Goal: Communication & Community: Answer question/provide support

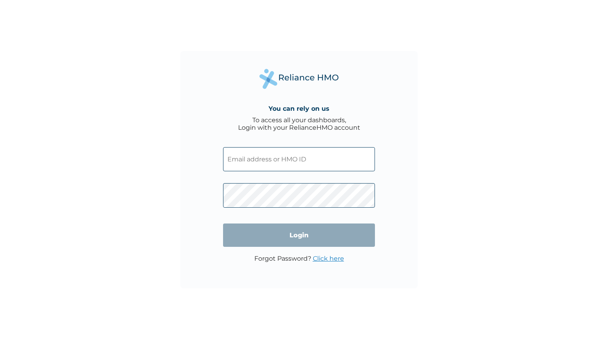
click at [267, 162] on input "text" at bounding box center [299, 159] width 152 height 24
type input "AKL/10024/A"
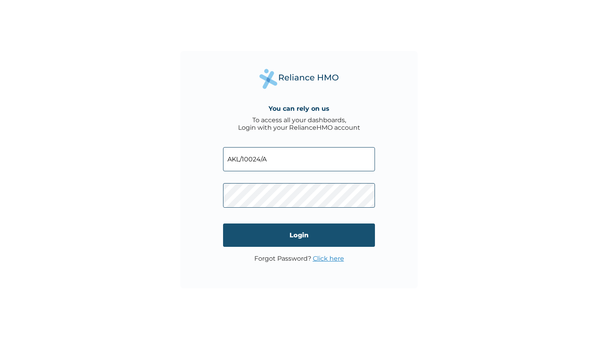
click at [288, 240] on input "Login" at bounding box center [299, 234] width 152 height 23
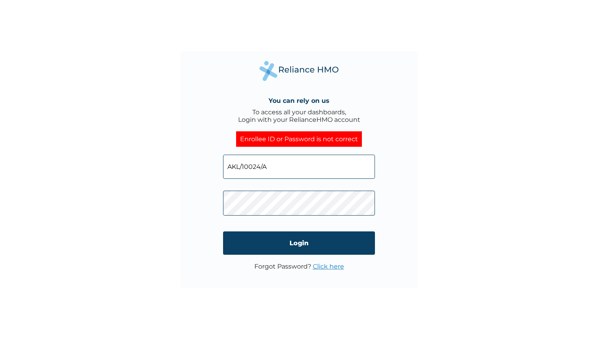
click at [272, 216] on span at bounding box center [299, 201] width 152 height 37
click at [198, 199] on div "You can rely on us To access all your dashboards, Login with your RelianceHMO a…" at bounding box center [298, 169] width 237 height 237
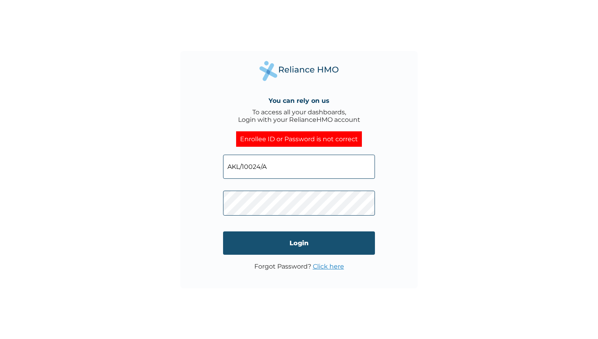
click at [269, 250] on input "Login" at bounding box center [299, 242] width 152 height 23
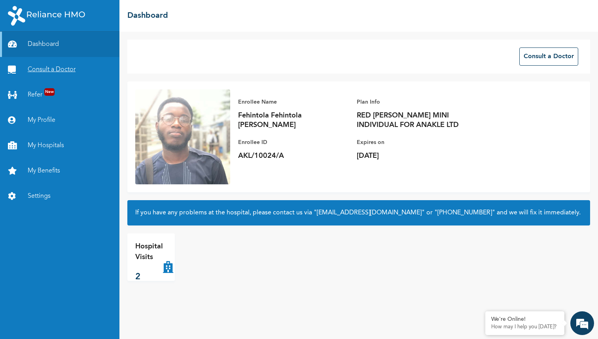
click at [42, 67] on link "Consult a Doctor" at bounding box center [59, 69] width 119 height 25
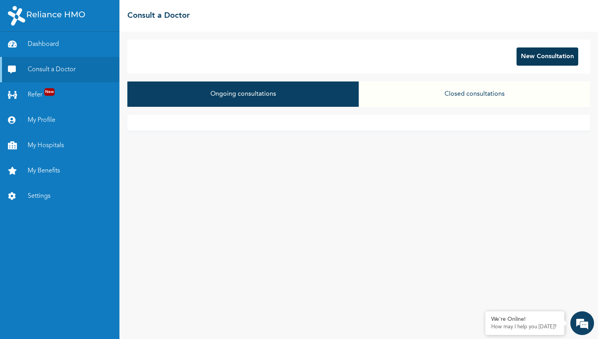
click at [549, 62] on button "New Consultation" at bounding box center [547, 56] width 62 height 18
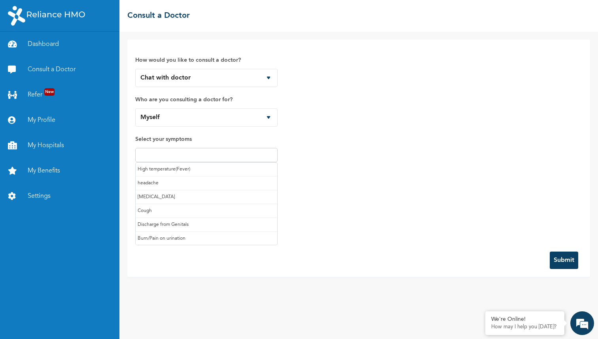
click at [205, 158] on input "text" at bounding box center [207, 154] width 138 height 9
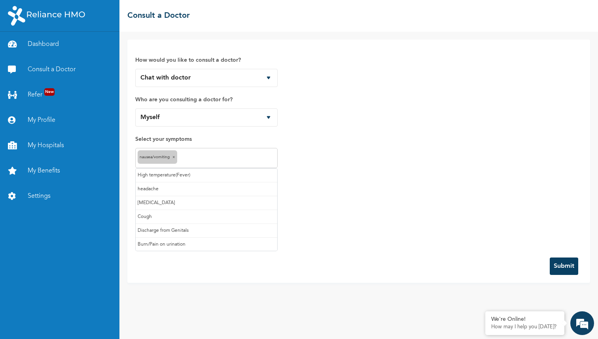
click at [192, 161] on input "text" at bounding box center [227, 157] width 96 height 9
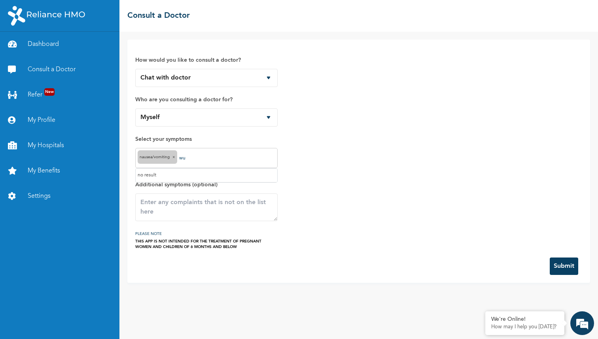
type input "w"
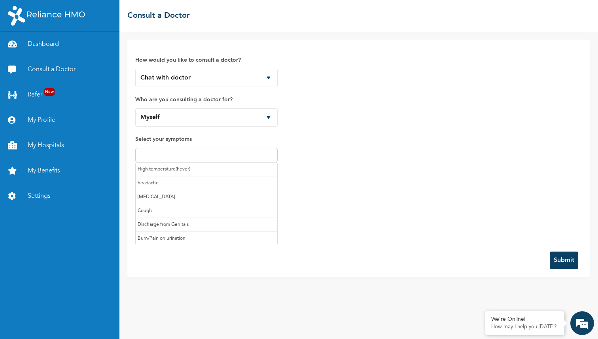
click at [357, 166] on div "How would you like to consult a doctor? Chat with doctor Phone Call Who are you…" at bounding box center [358, 145] width 447 height 196
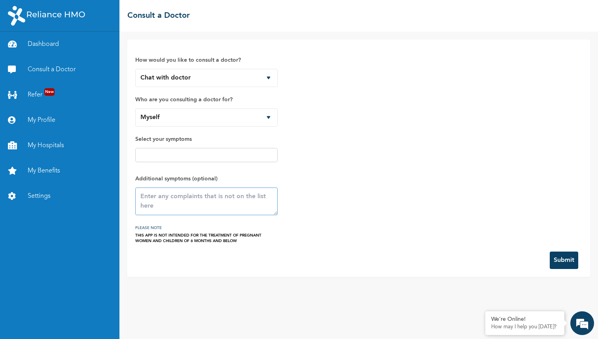
click at [193, 199] on textarea at bounding box center [206, 201] width 142 height 28
click at [185, 156] on input "text" at bounding box center [207, 154] width 138 height 9
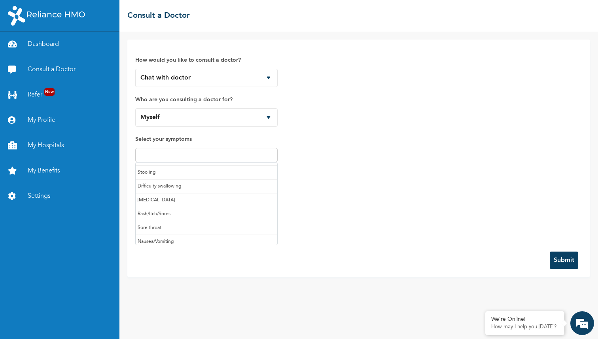
scroll to position [84, 0]
click at [325, 188] on div "How would you like to consult a doctor? Chat with doctor Phone Call Who are you…" at bounding box center [358, 145] width 447 height 196
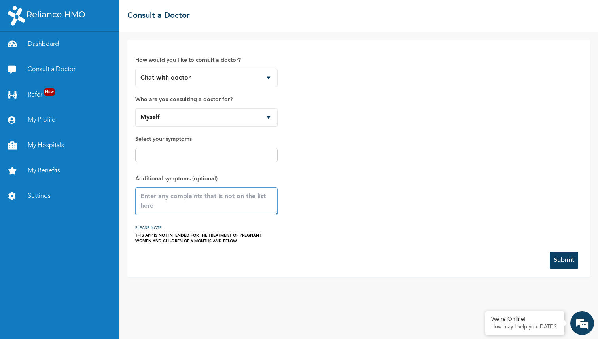
click at [202, 199] on textarea at bounding box center [206, 201] width 142 height 28
click at [173, 197] on textarea "nausea, wuzziness" at bounding box center [206, 201] width 142 height 28
type textarea "nausea, everything feels like it's spinning,"
click at [570, 260] on button "Submit" at bounding box center [564, 260] width 28 height 17
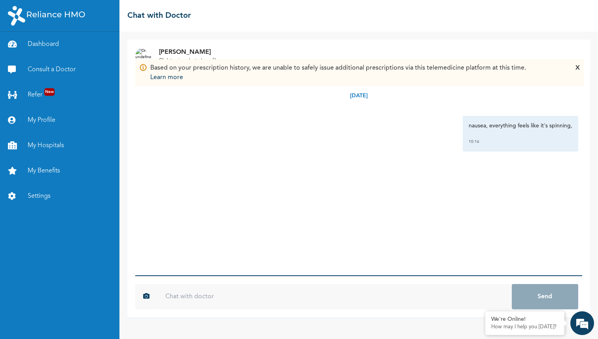
click at [310, 300] on input "text" at bounding box center [334, 296] width 354 height 25
type input "it started [DATE]"
click at [512, 284] on button "Send" at bounding box center [545, 296] width 66 height 25
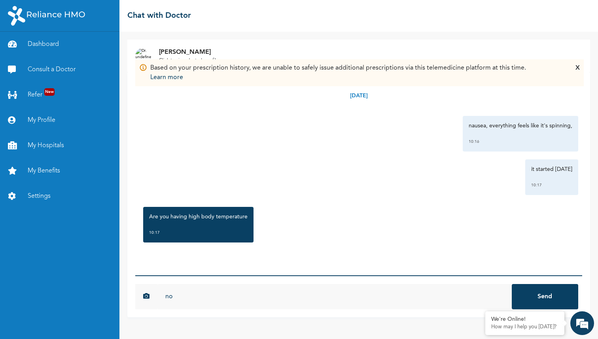
type input "n"
type input "No"
click at [512, 284] on button "Send" at bounding box center [545, 296] width 66 height 25
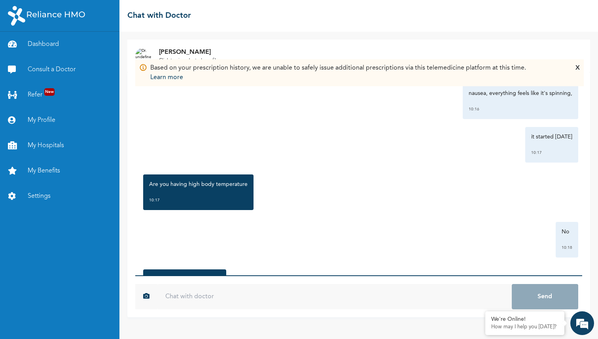
scroll to position [84, 0]
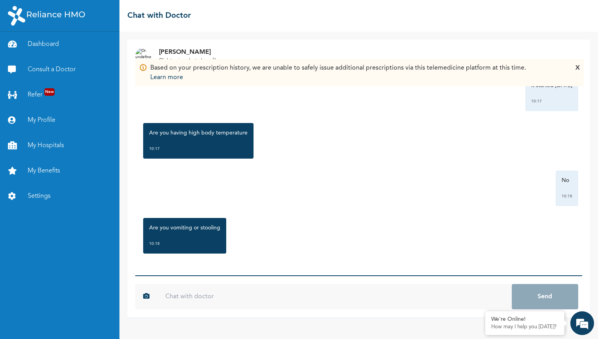
click at [278, 290] on input "text" at bounding box center [334, 296] width 354 height 25
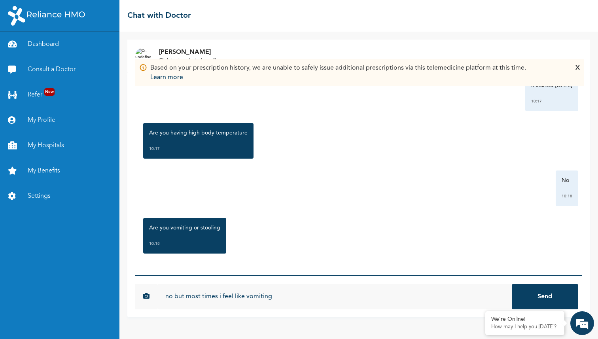
type input "no but most times i feel like vomiting"
click at [512, 284] on button "Send" at bounding box center [545, 296] width 66 height 25
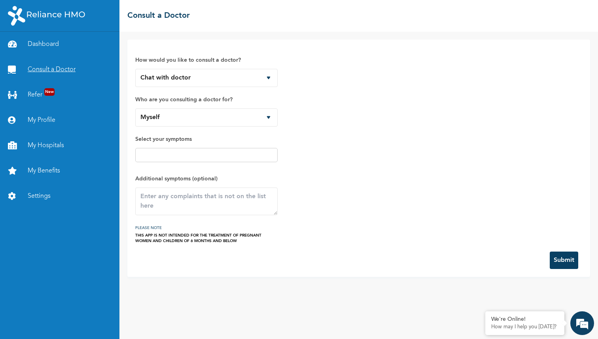
click at [43, 68] on link "Consult a Doctor" at bounding box center [59, 69] width 119 height 25
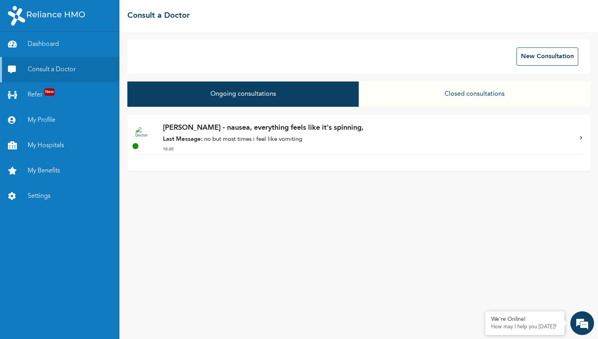
click at [202, 138] on p "Last Message: no but most times i feel like vomiting" at bounding box center [367, 139] width 409 height 9
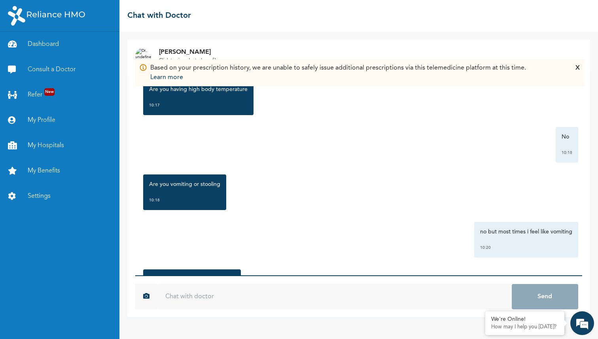
scroll to position [179, 0]
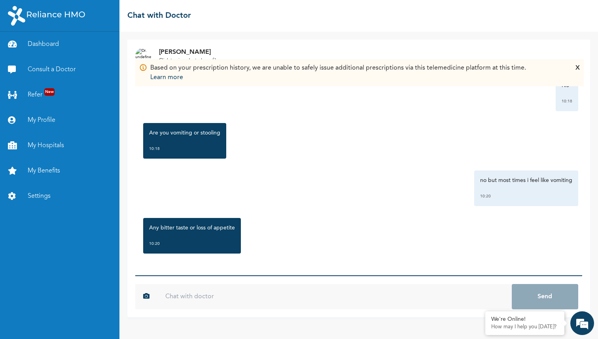
click at [303, 296] on input "text" at bounding box center [334, 296] width 354 height 25
type input "n"
type input "Not at all"
click at [512, 284] on button "Send" at bounding box center [545, 296] width 66 height 25
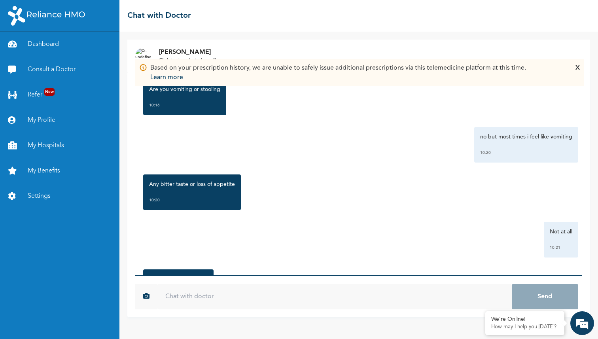
scroll to position [274, 0]
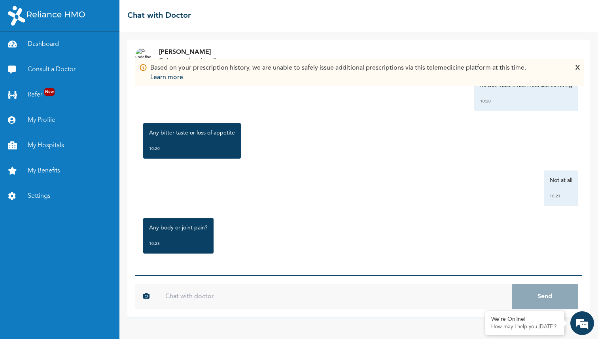
click at [286, 295] on input "text" at bounding box center [334, 296] width 354 height 25
type input "n"
type input "no"
click at [512, 284] on button "Send" at bounding box center [545, 296] width 66 height 25
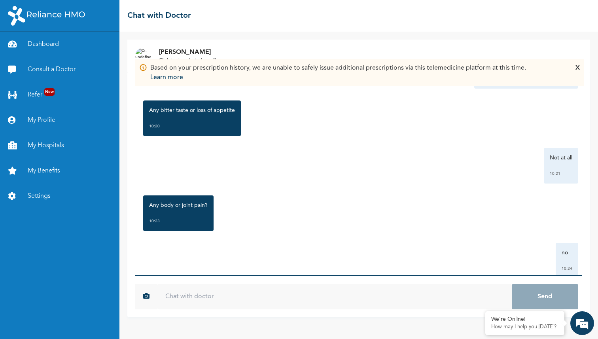
scroll to position [317, 0]
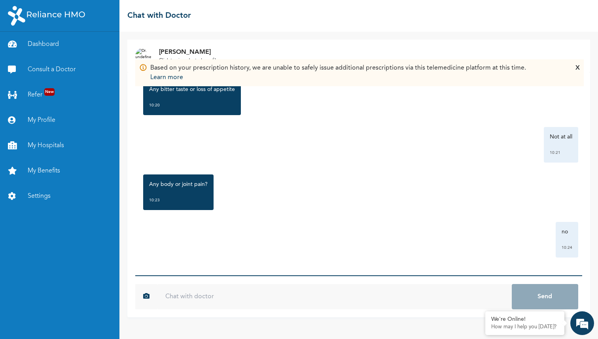
click at [383, 24] on div "☰ Chat with Doctor" at bounding box center [358, 16] width 479 height 32
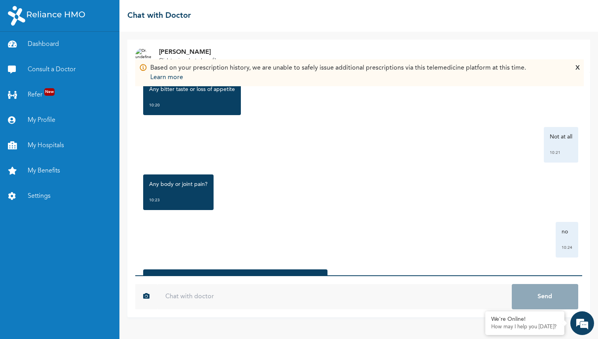
scroll to position [420, 0]
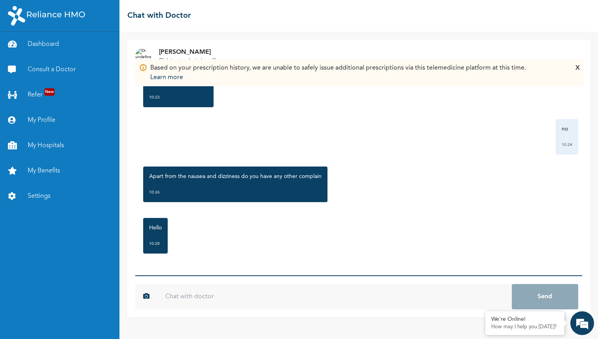
click at [187, 287] on input "text" at bounding box center [334, 296] width 354 height 25
type input "none at all"
click at [512, 284] on button "Send" at bounding box center [545, 296] width 66 height 25
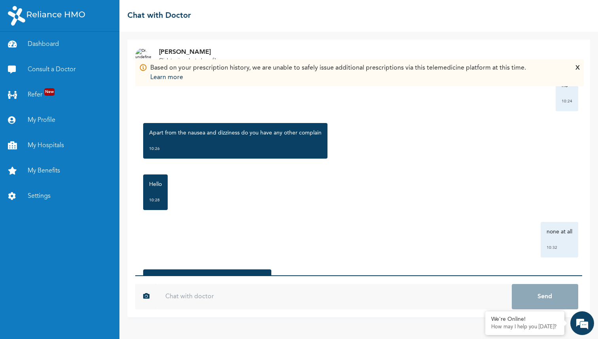
scroll to position [515, 0]
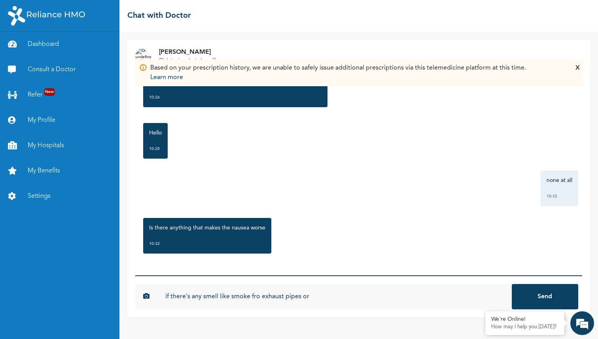
click at [259, 296] on input "if there's any smell like smoke fro exhaust pipes or" at bounding box center [334, 296] width 354 height 25
type input "if there's any smell like smoke from exhaust pipes or foul smells"
click at [512, 284] on button "Send" at bounding box center [545, 296] width 66 height 25
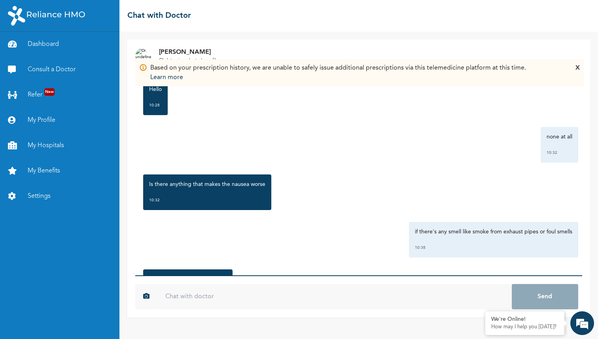
scroll to position [610, 0]
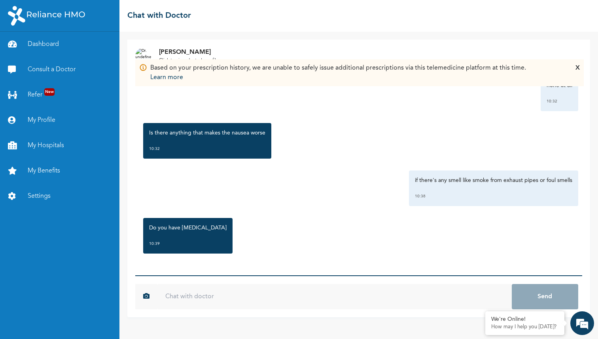
click at [343, 300] on input "text" at bounding box center [334, 296] width 354 height 25
type input "no"
click at [512, 284] on button "Send" at bounding box center [545, 296] width 66 height 25
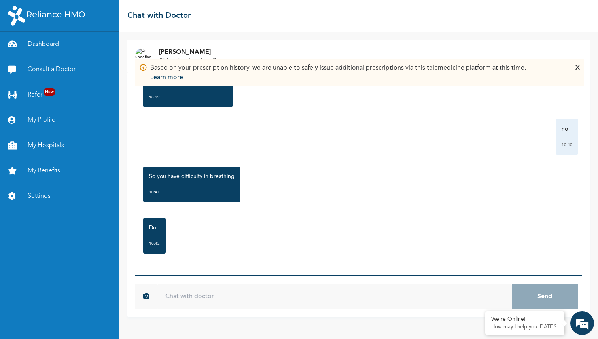
click at [232, 307] on input "text" at bounding box center [334, 296] width 354 height 25
type input "not at all"
click at [512, 284] on button "Send" at bounding box center [545, 296] width 66 height 25
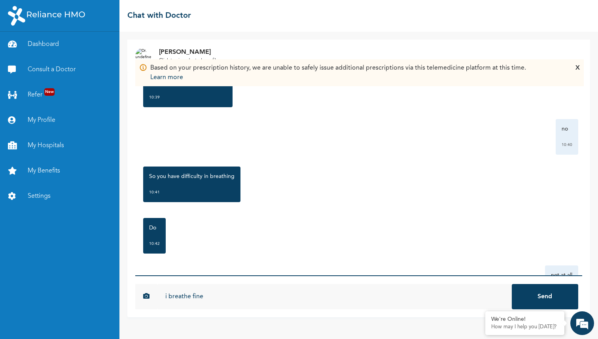
type input "i breathe fine"
click at [512, 284] on button "Send" at bounding box center [545, 296] width 66 height 25
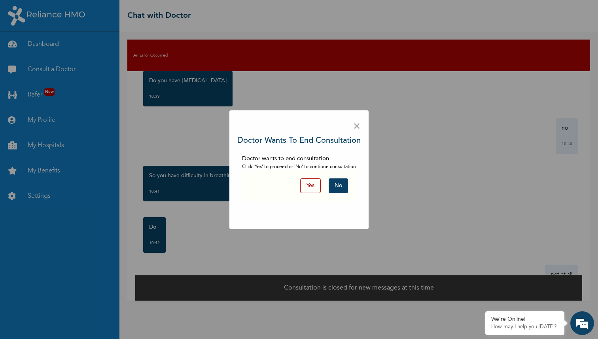
click at [337, 189] on button "No" at bounding box center [338, 185] width 19 height 15
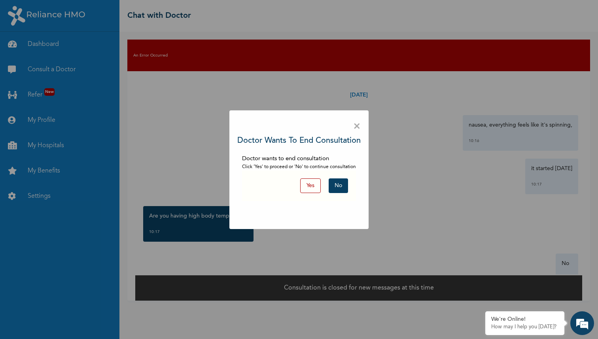
click at [333, 186] on button "No" at bounding box center [338, 185] width 19 height 15
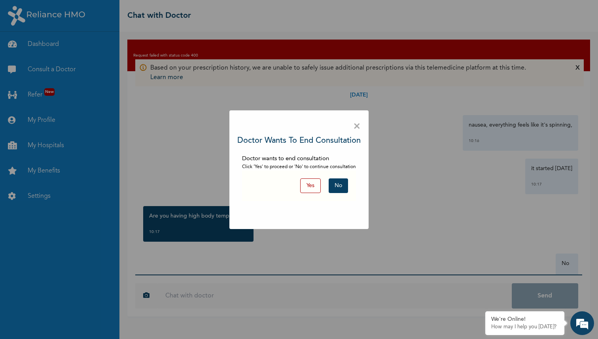
click at [307, 189] on button "Yes" at bounding box center [310, 185] width 21 height 15
click at [360, 129] on span "×" at bounding box center [357, 126] width 8 height 17
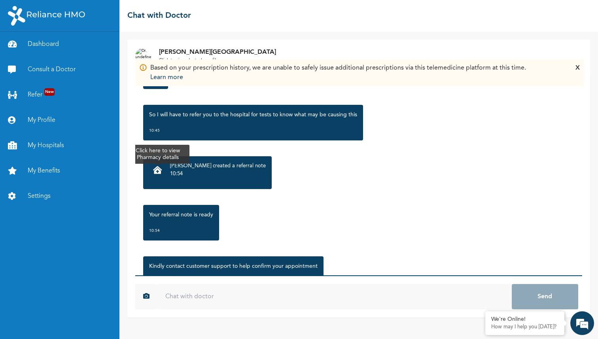
click at [157, 170] on icon at bounding box center [157, 170] width 9 height 8
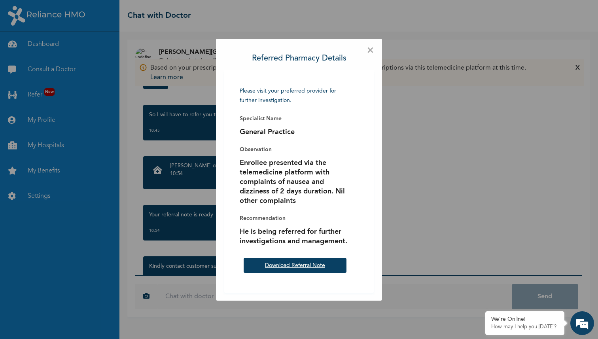
click at [294, 265] on link "Download Referral Note" at bounding box center [295, 266] width 60 height 6
click at [374, 51] on div "× Referred Pharmacy Details Please visit your preferred provider for further in…" at bounding box center [299, 170] width 166 height 262
click at [372, 48] on span "×" at bounding box center [371, 51] width 8 height 8
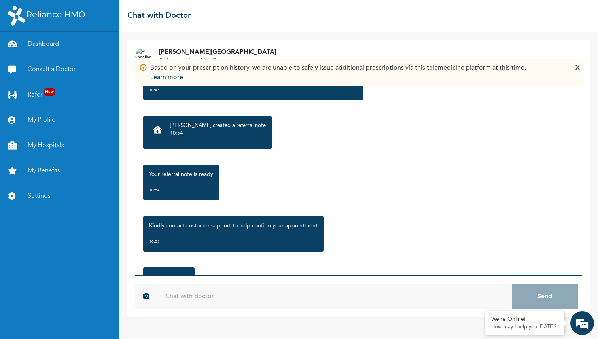
scroll to position [1149, 0]
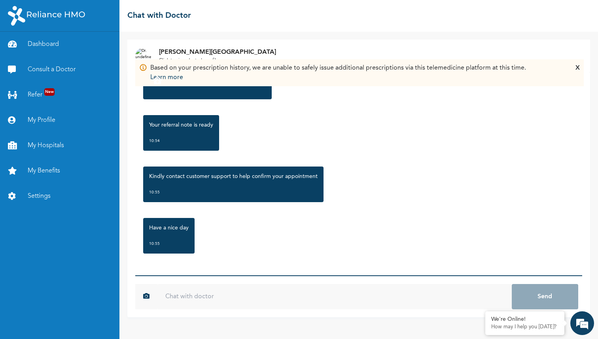
click at [235, 299] on input "text" at bounding box center [334, 296] width 354 height 25
type input "thank you"
click at [512, 284] on button "Send" at bounding box center [545, 296] width 66 height 25
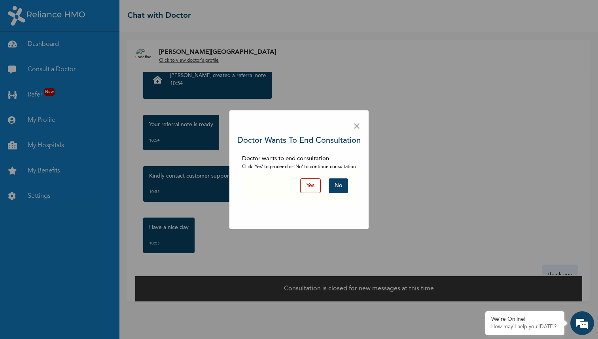
click at [308, 185] on button "Yes" at bounding box center [310, 185] width 21 height 15
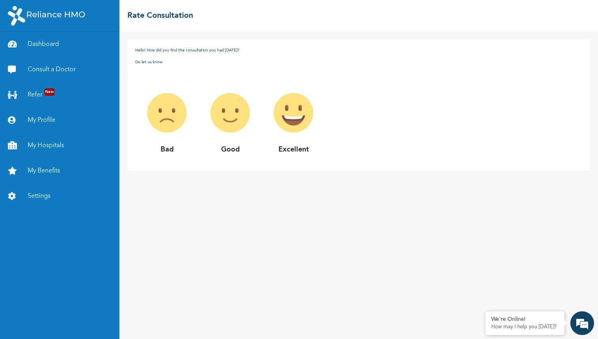
click at [293, 109] on img at bounding box center [293, 112] width 63 height 63
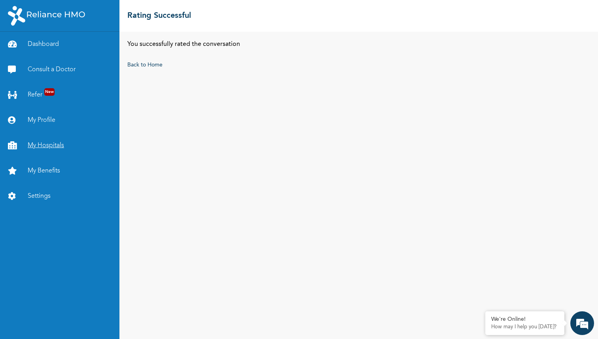
click at [36, 142] on link "My Hospitals" at bounding box center [59, 145] width 119 height 25
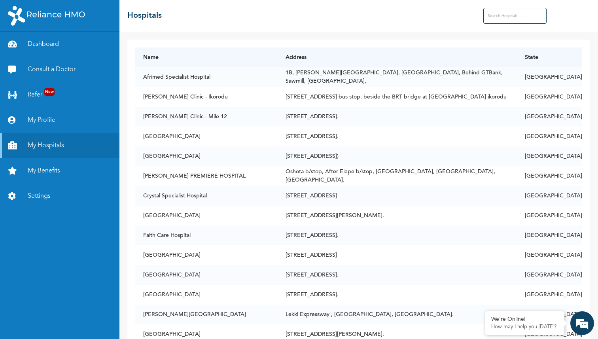
click at [503, 15] on input "text" at bounding box center [514, 16] width 63 height 16
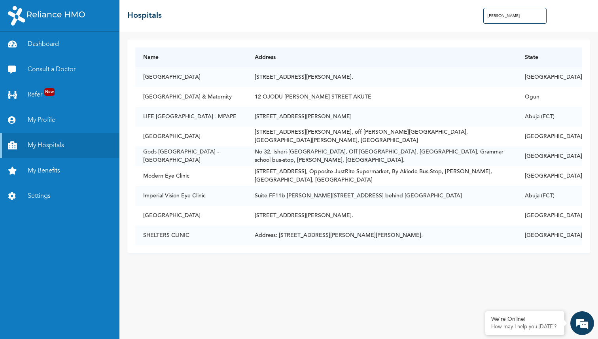
type input "[PERSON_NAME]"
click at [45, 76] on link "Consult a Doctor" at bounding box center [59, 69] width 119 height 25
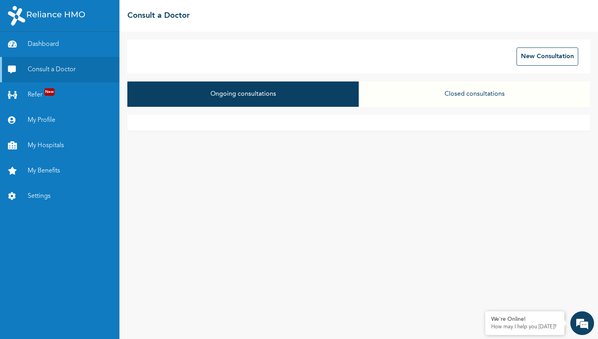
click at [434, 93] on button "Closed consultations" at bounding box center [474, 93] width 231 height 25
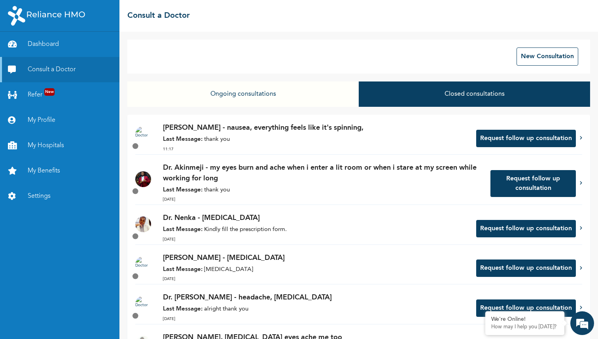
click at [373, 142] on p "Last Message: thank you" at bounding box center [315, 139] width 305 height 9
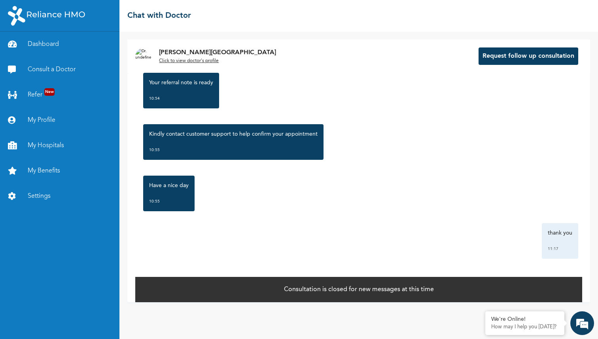
scroll to position [1193, 0]
